Goal: Navigation & Orientation: Find specific page/section

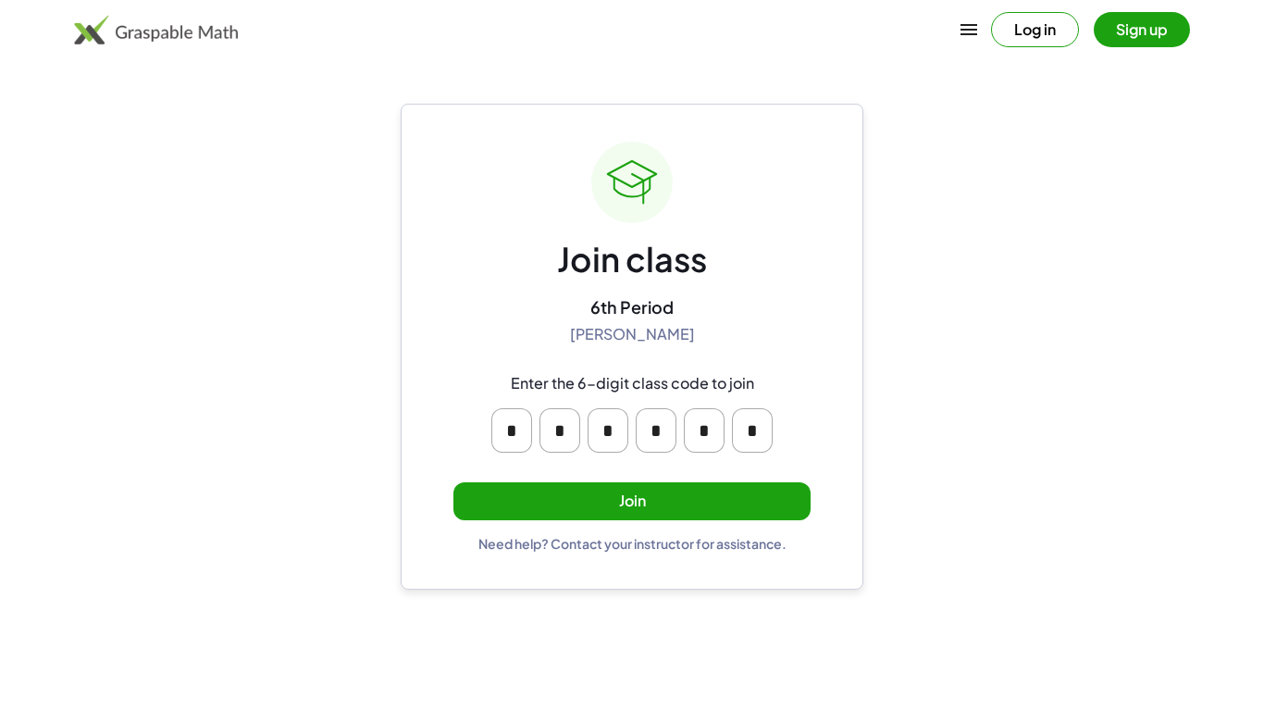
click at [558, 490] on button "Join" at bounding box center [631, 501] width 357 height 38
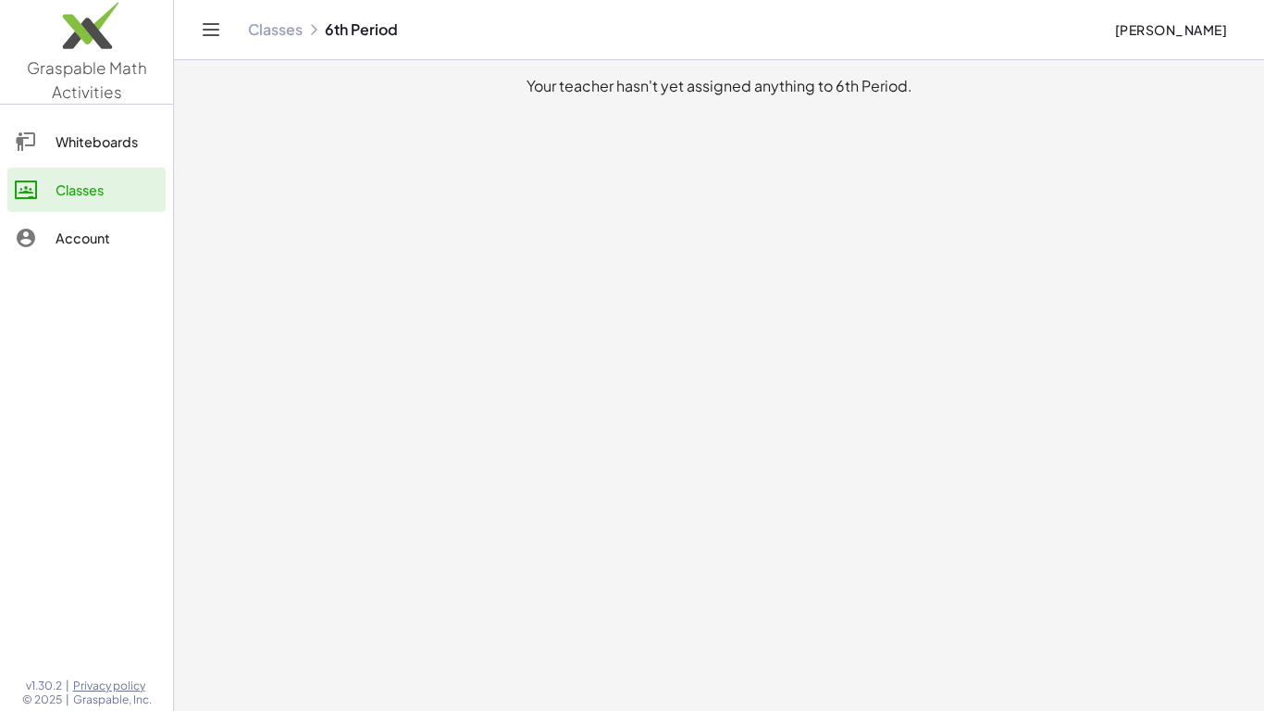
click at [82, 151] on div "Whiteboards" at bounding box center [107, 141] width 103 height 22
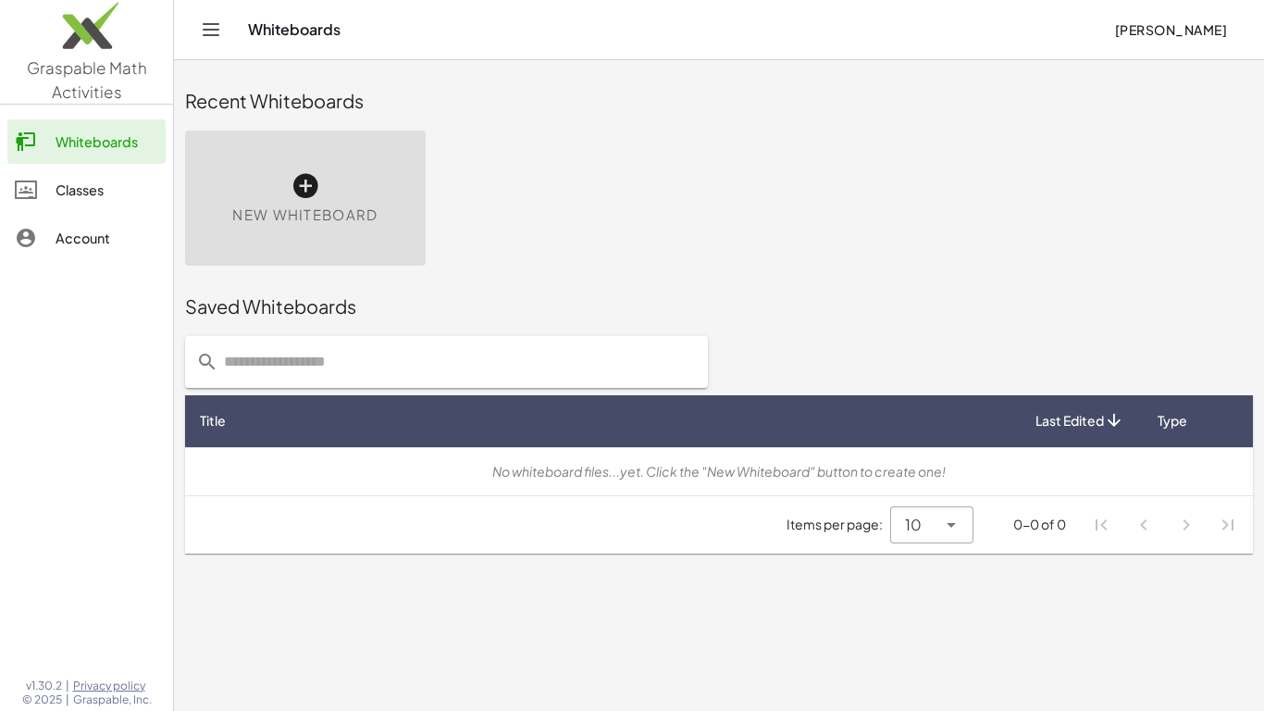
click at [76, 203] on link "Classes" at bounding box center [86, 189] width 158 height 44
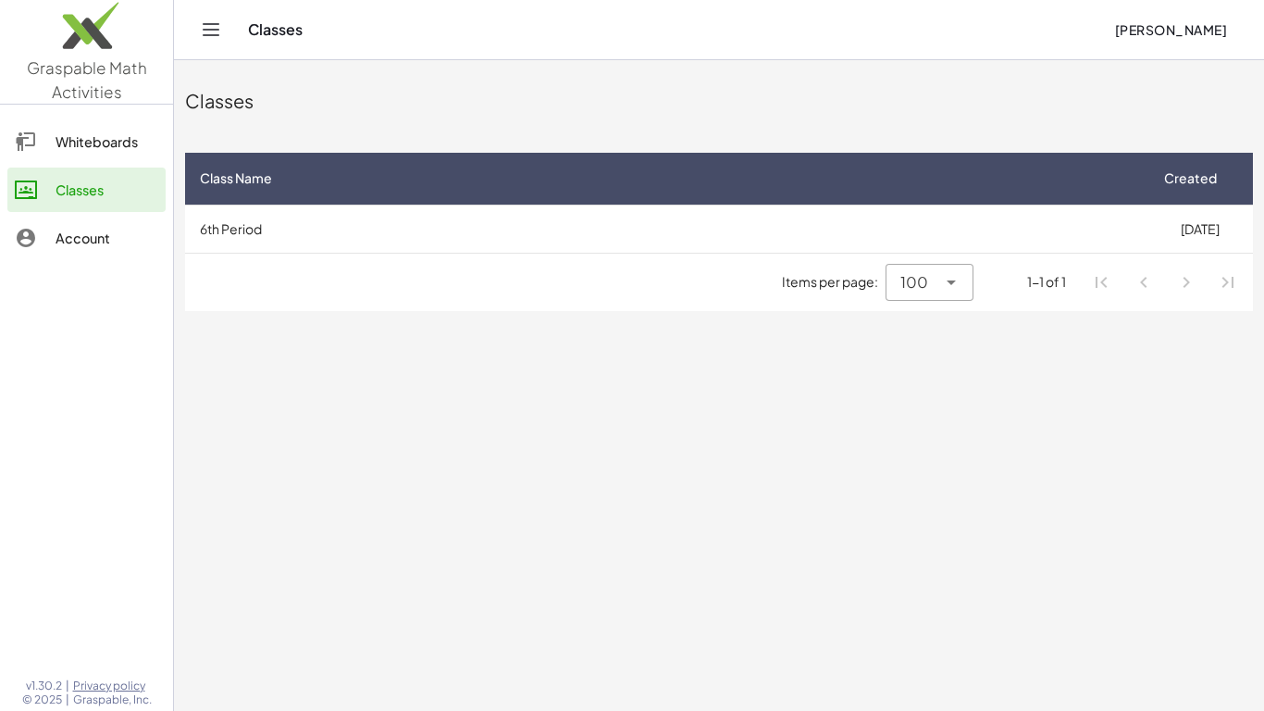
click at [85, 254] on link "Account" at bounding box center [86, 238] width 158 height 44
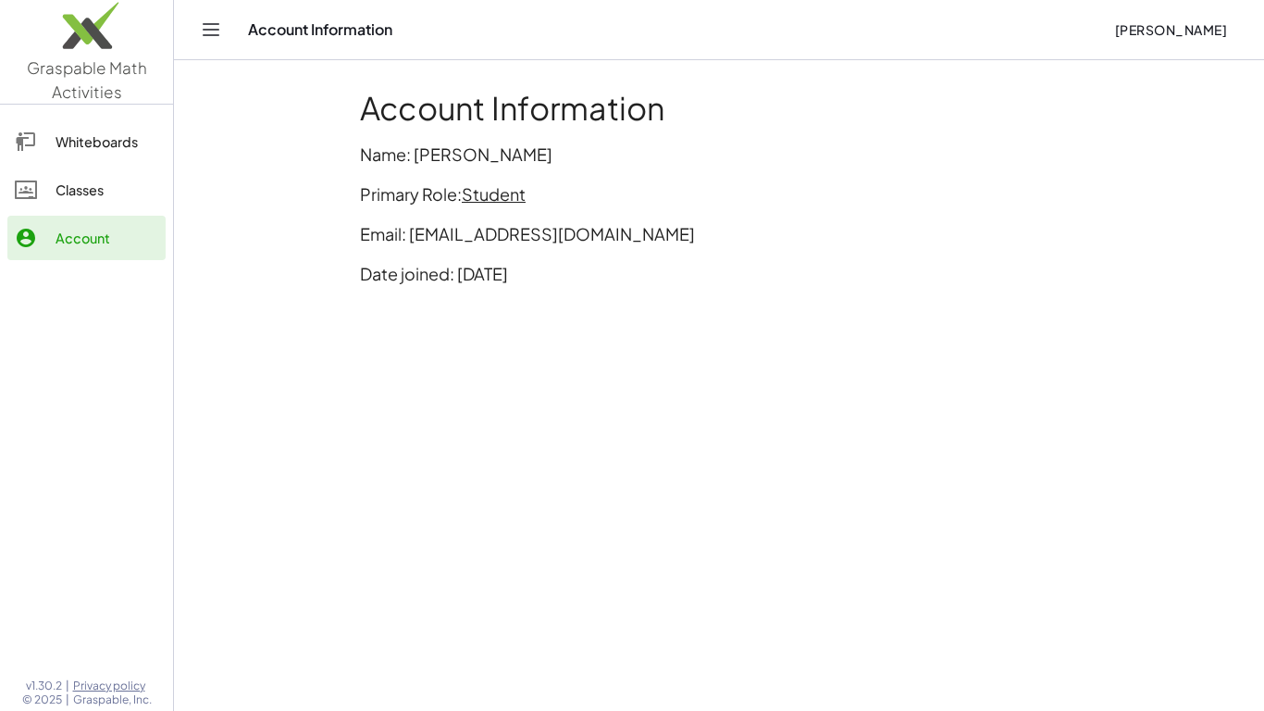
click at [214, 25] on icon "Toggle navigation" at bounding box center [211, 30] width 22 height 22
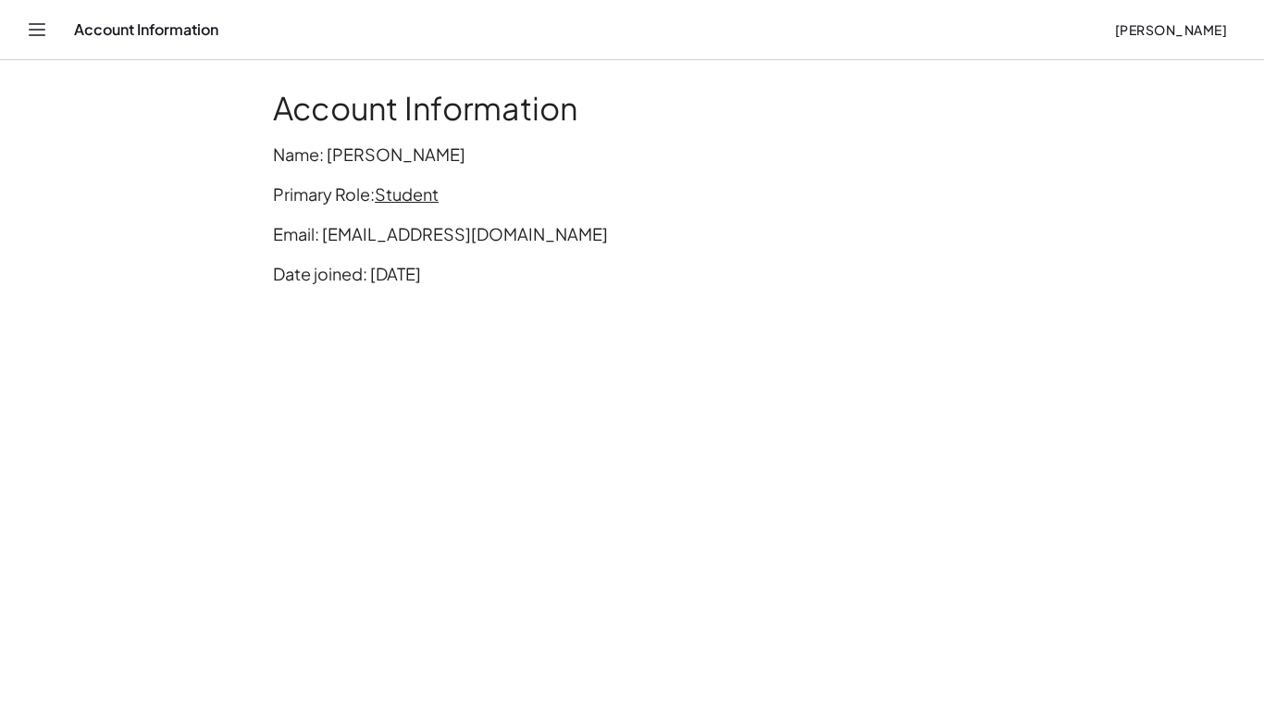
click at [44, 19] on icon "Toggle navigation" at bounding box center [37, 30] width 22 height 22
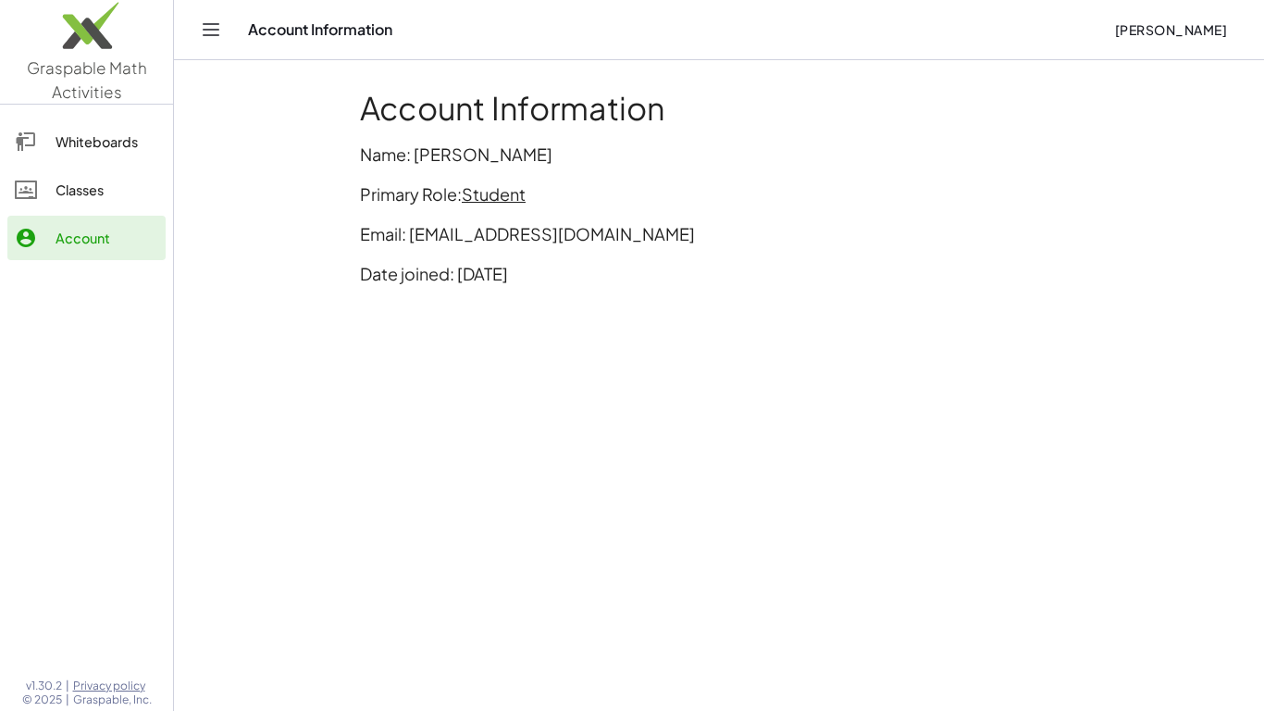
click at [98, 188] on div "Classes" at bounding box center [107, 190] width 103 height 22
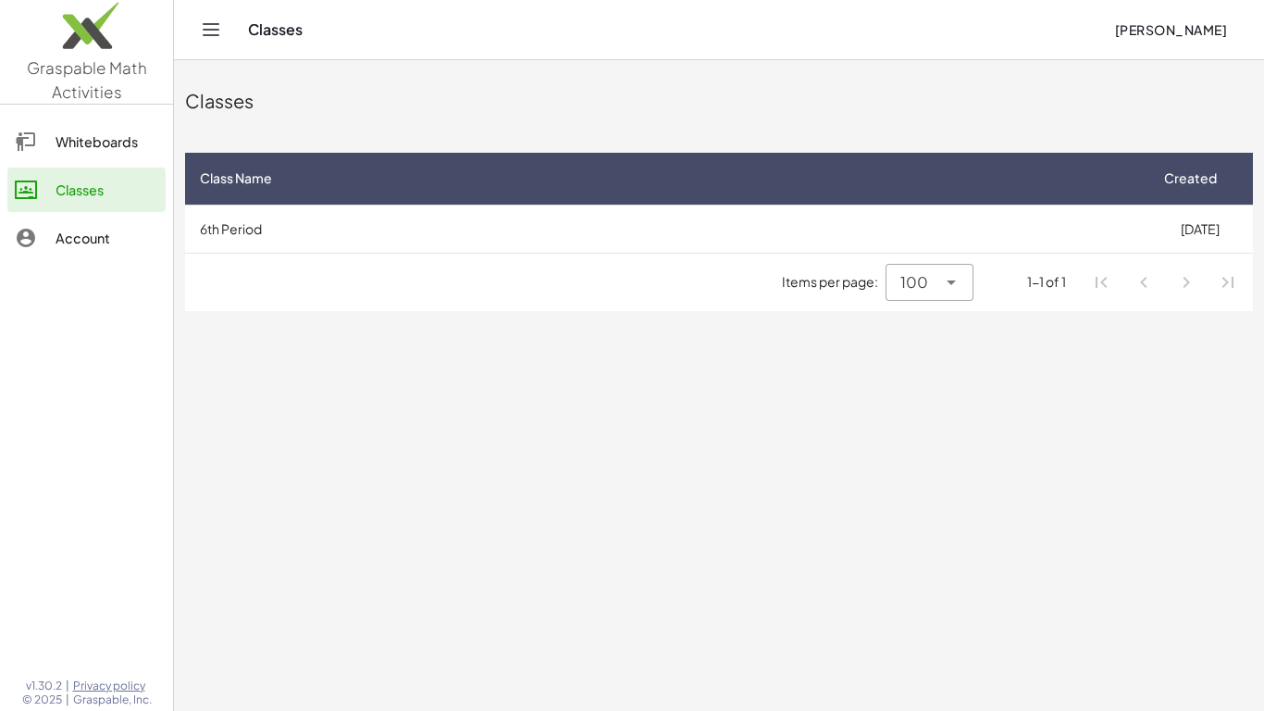
click at [51, 129] on link "Whiteboards" at bounding box center [86, 141] width 158 height 44
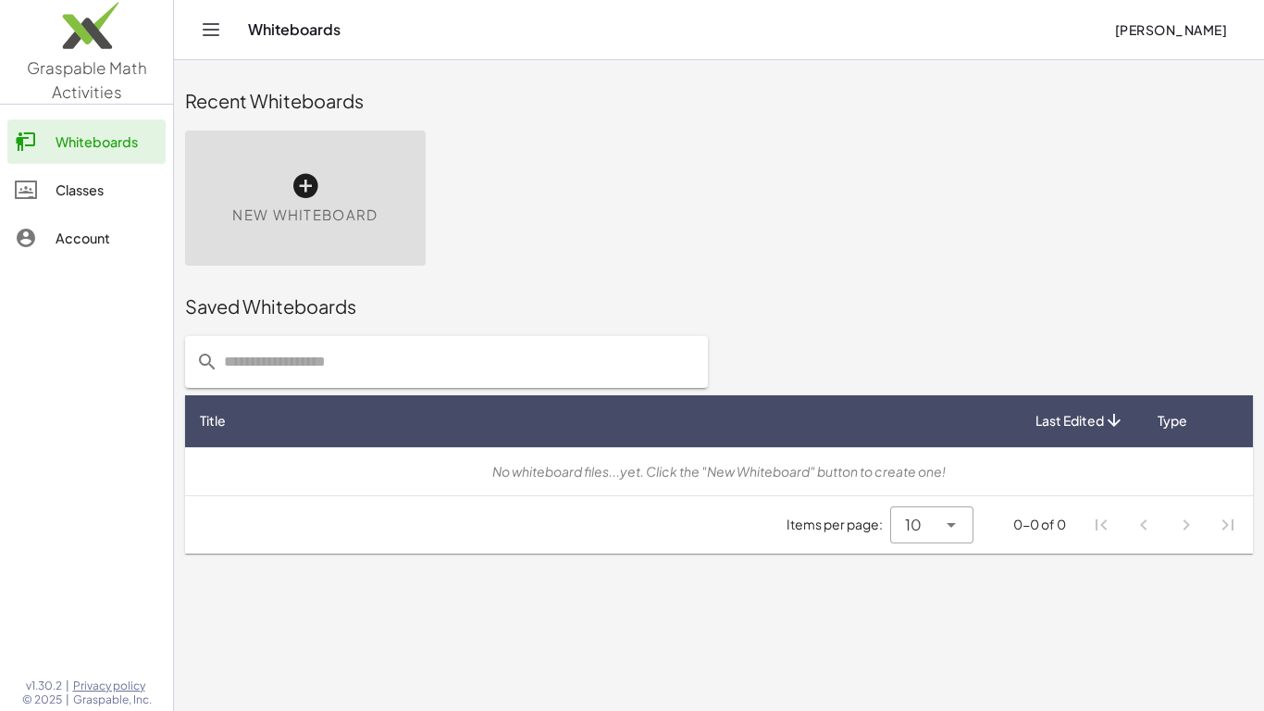
click at [93, 167] on link "Classes" at bounding box center [86, 189] width 158 height 44
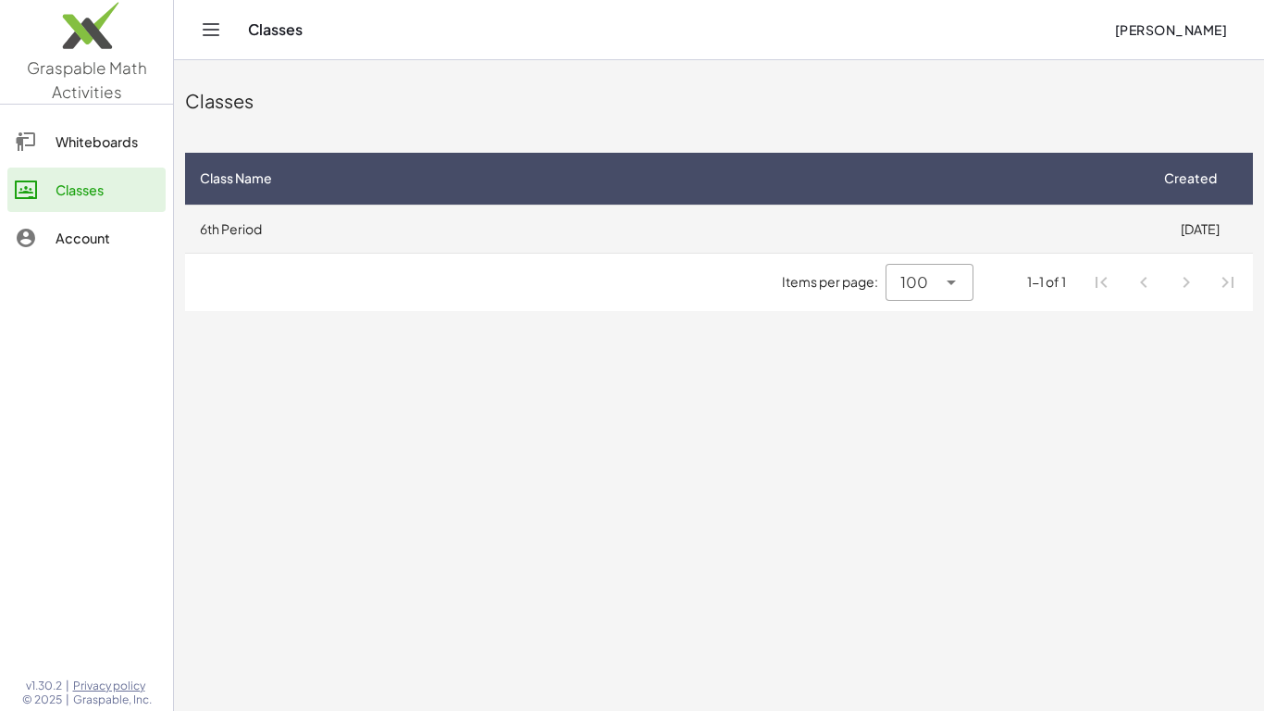
click at [715, 240] on td "6th Period" at bounding box center [665, 228] width 961 height 48
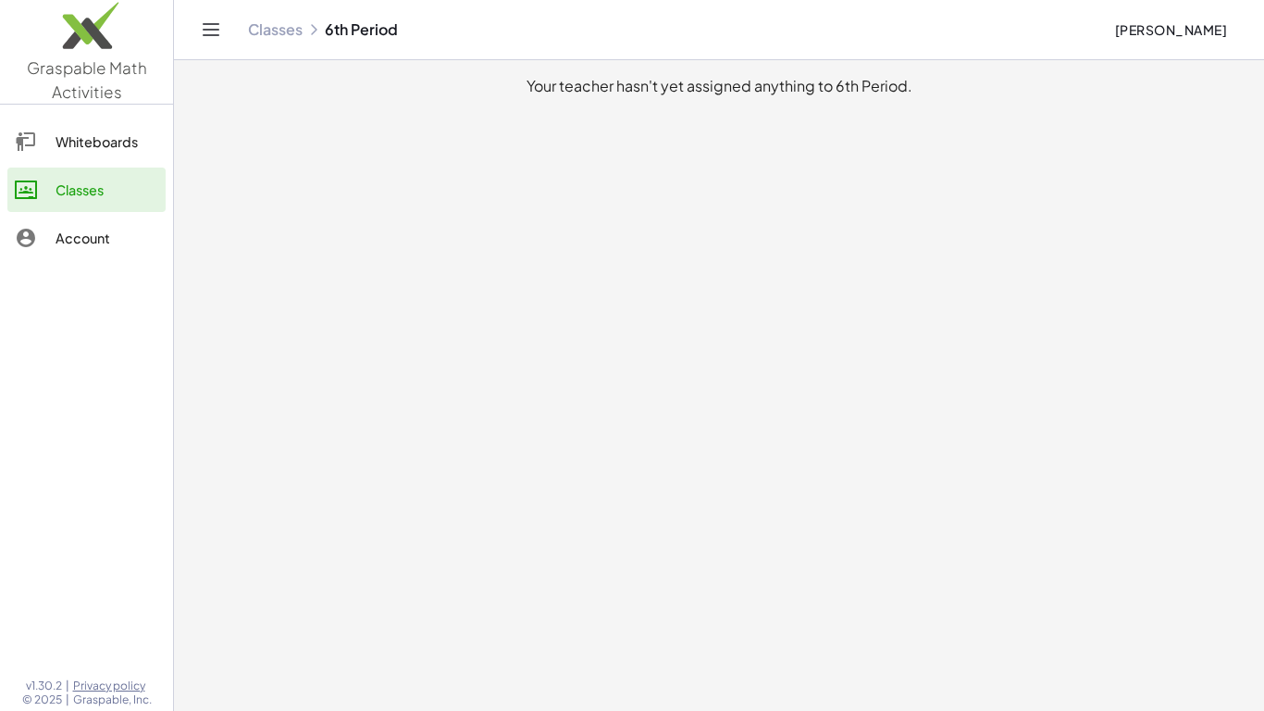
click at [84, 60] on img at bounding box center [86, 30] width 173 height 79
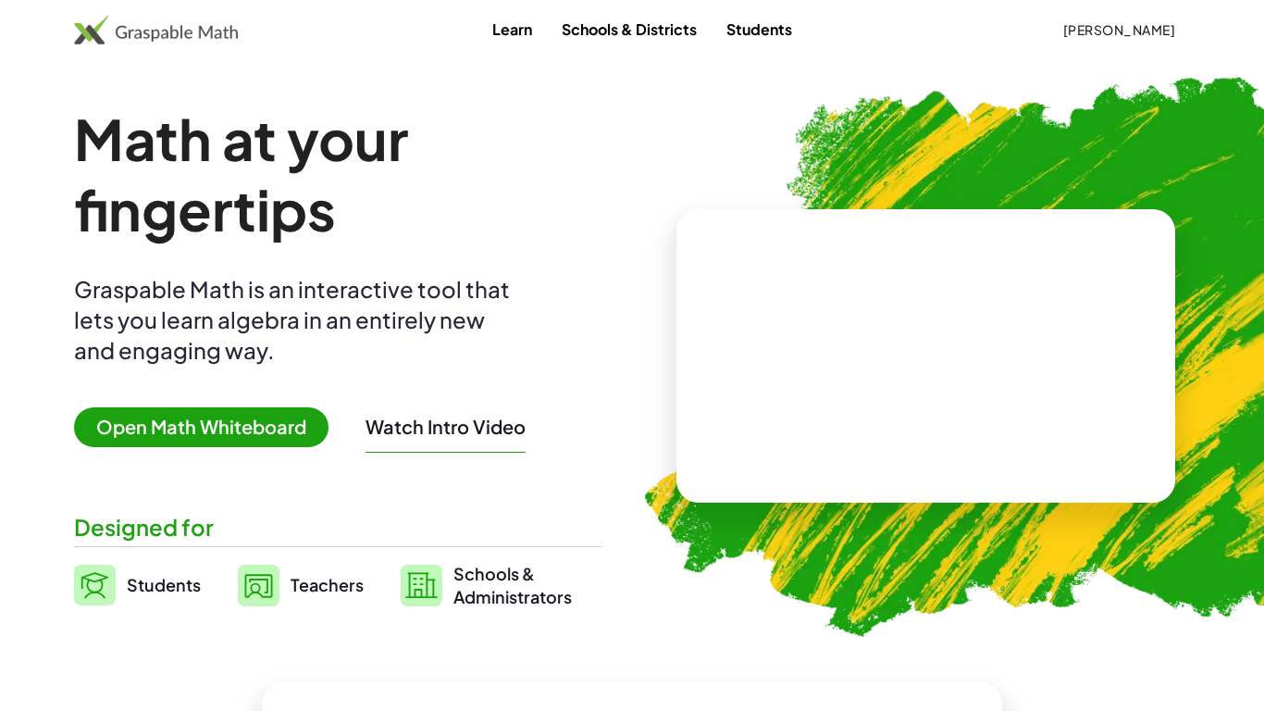
click at [772, 19] on link "Students" at bounding box center [759, 29] width 95 height 34
click at [499, 19] on link "Learn" at bounding box center [511, 29] width 69 height 34
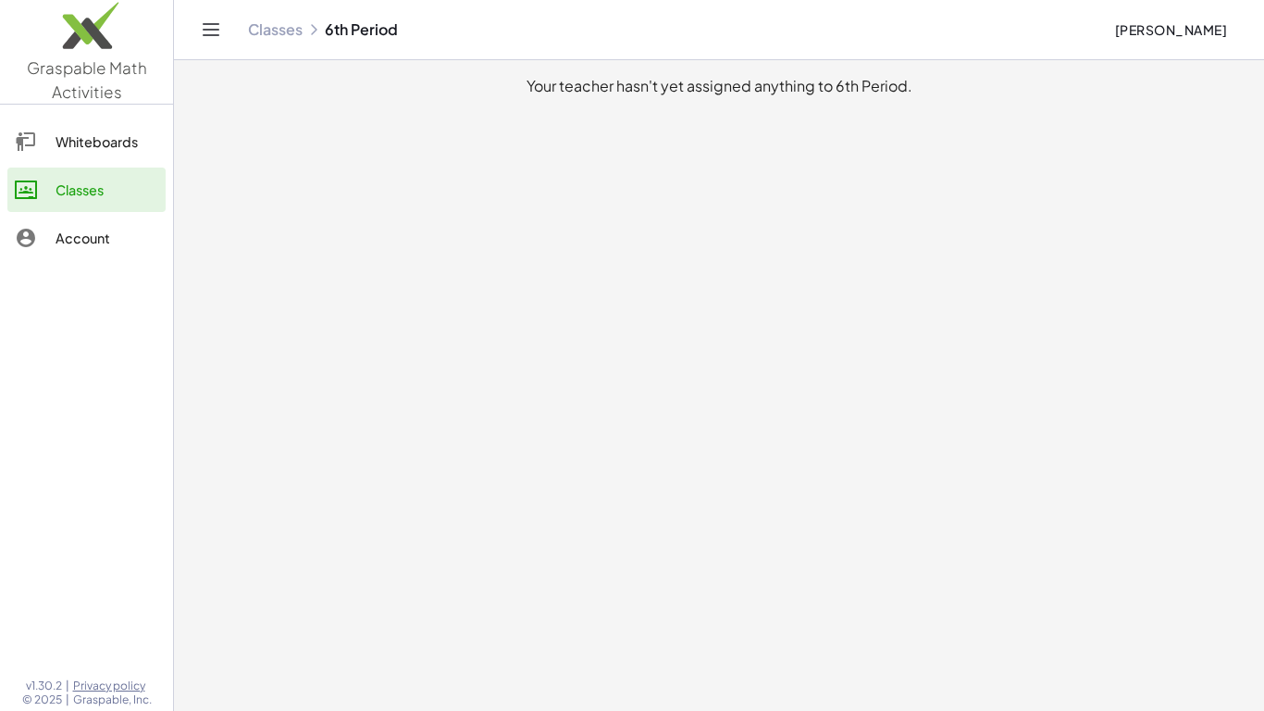
click at [93, 149] on div "Whiteboards" at bounding box center [107, 141] width 103 height 22
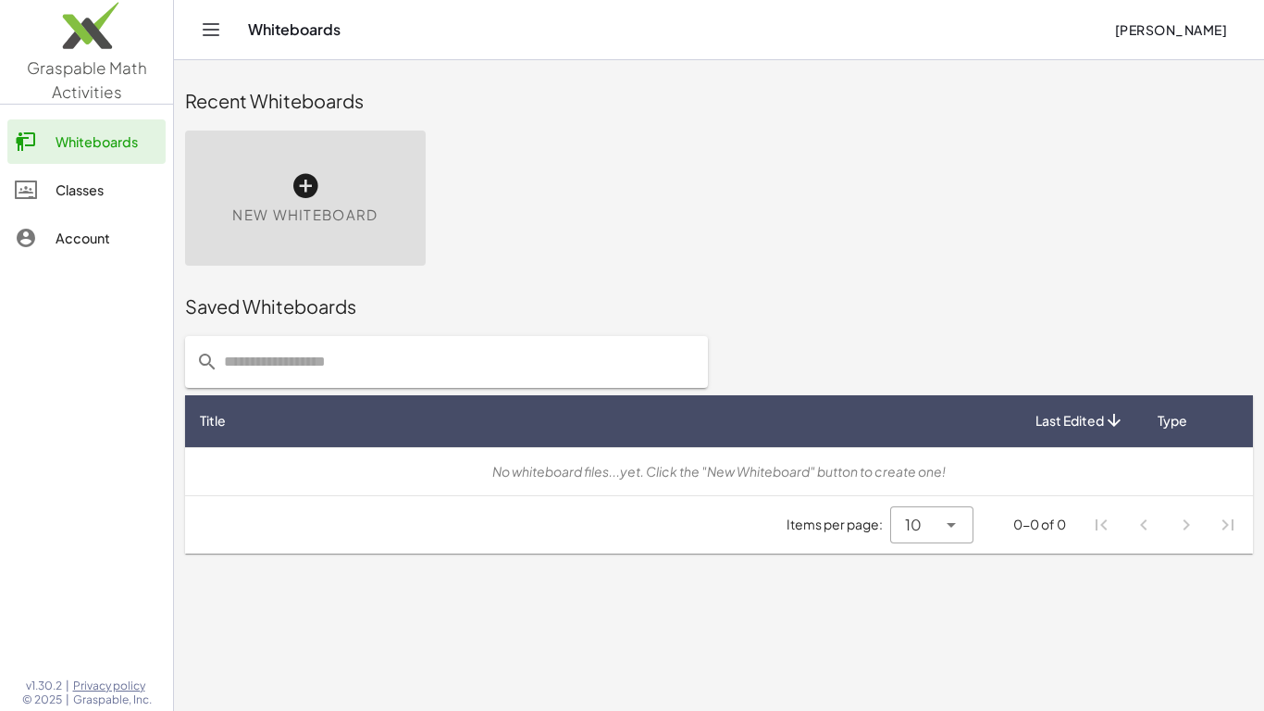
click at [354, 95] on div "Recent Whiteboards" at bounding box center [719, 101] width 1068 height 26
click at [365, 102] on div "Recent Whiteboards" at bounding box center [719, 101] width 1068 height 26
click at [401, 44] on div "Whiteboards [PERSON_NAME]" at bounding box center [719, 29] width 1046 height 59
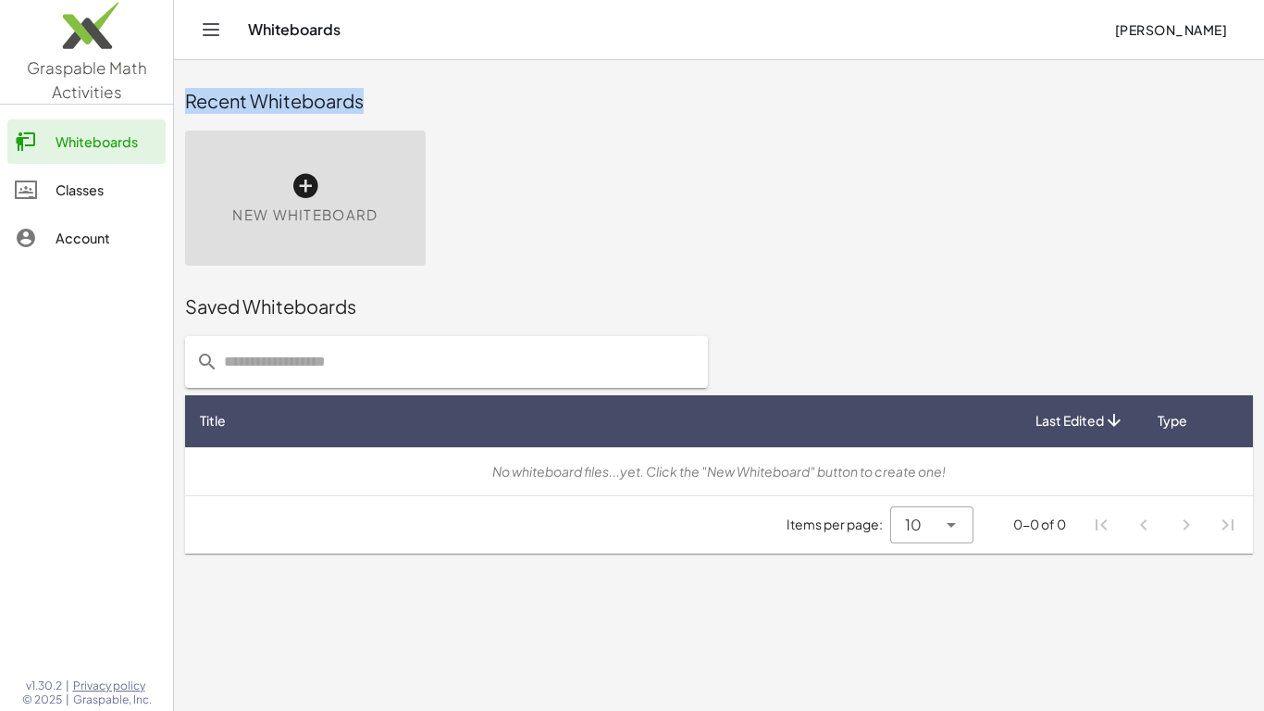
click at [401, 44] on div "Whiteboards [PERSON_NAME]" at bounding box center [719, 29] width 1046 height 59
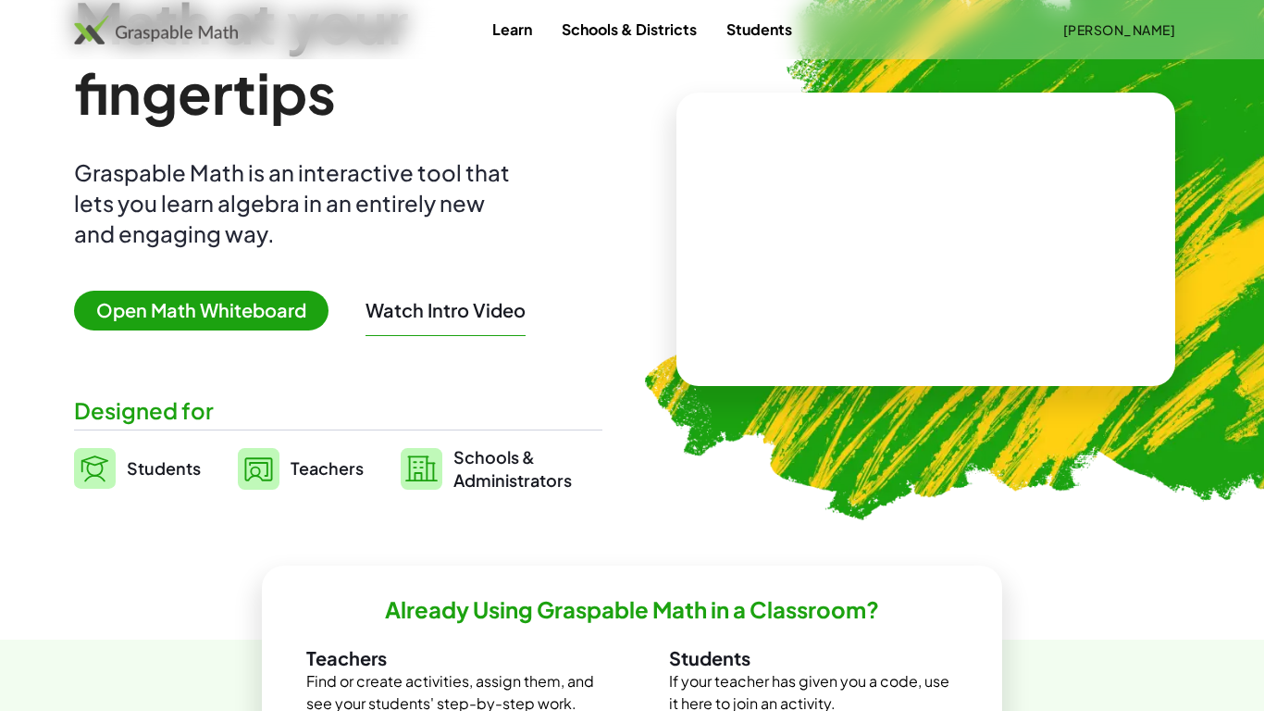
scroll to position [107, 0]
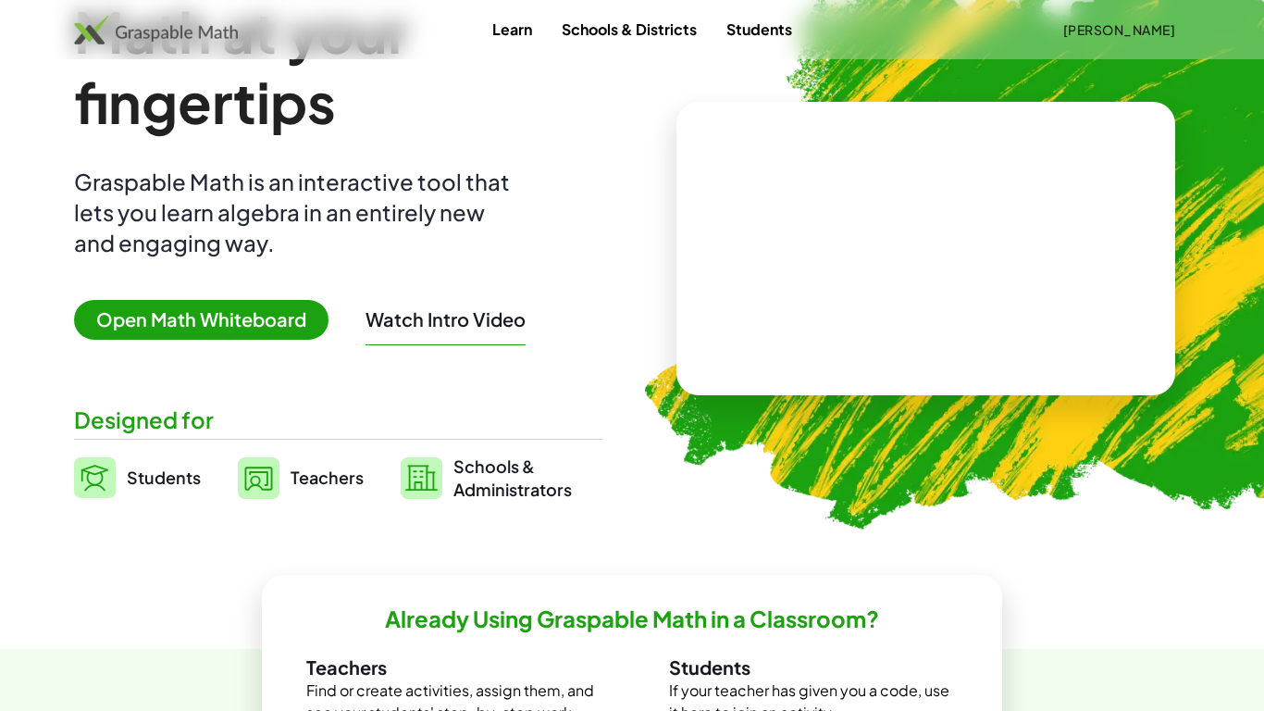
click at [110, 473] on img at bounding box center [95, 477] width 42 height 41
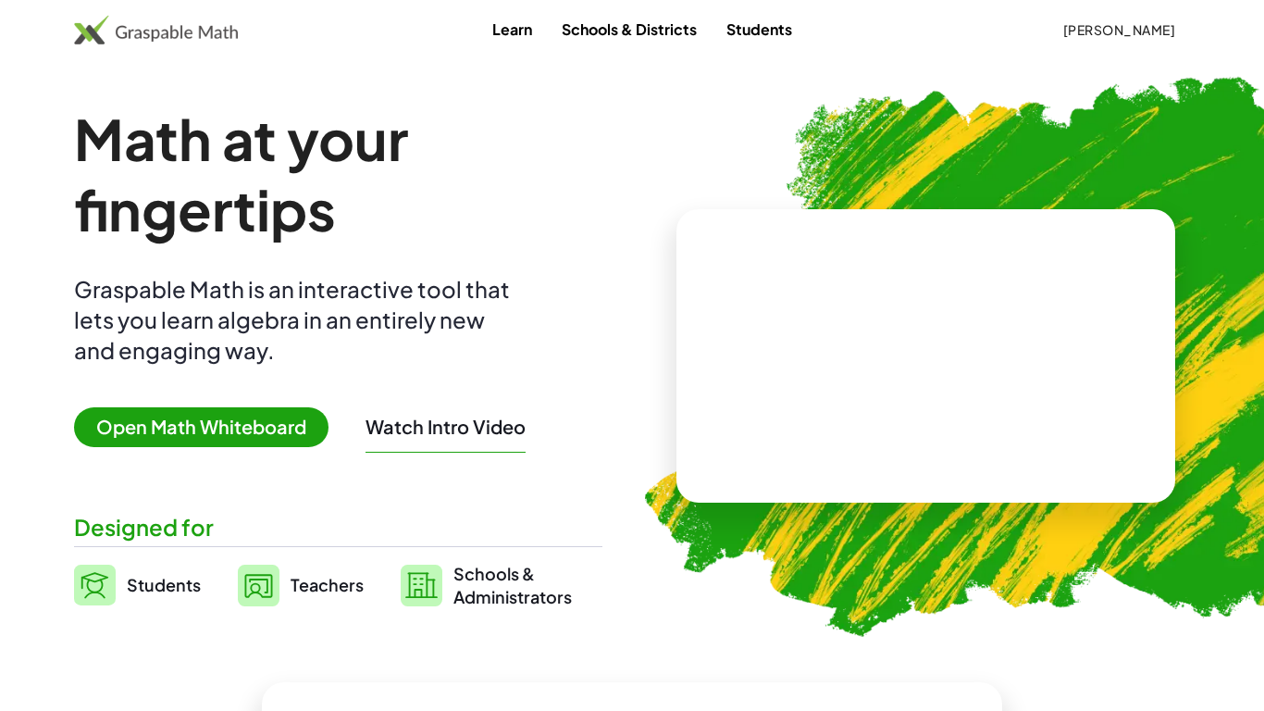
scroll to position [107, 0]
